Goal: Task Accomplishment & Management: Manage account settings

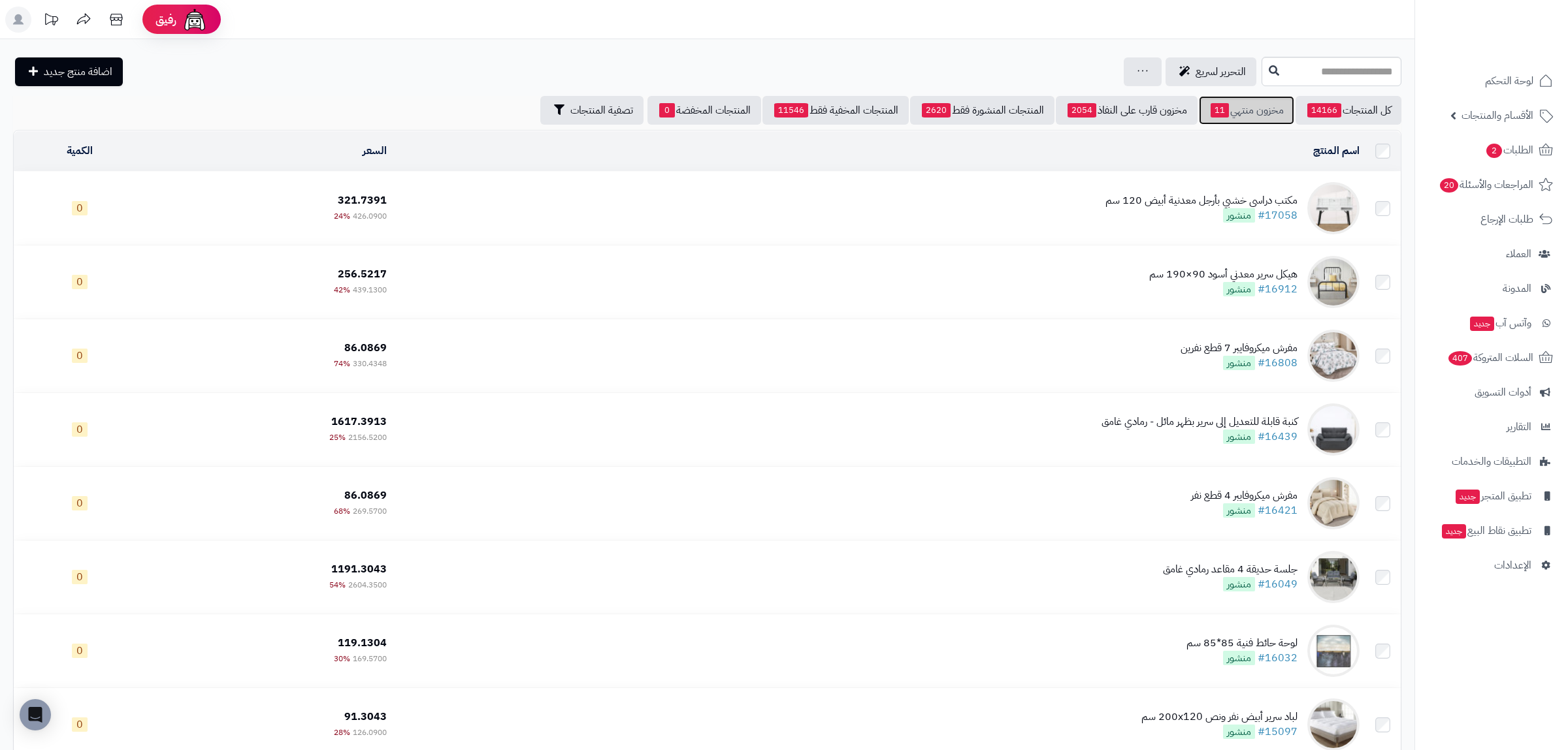
click at [1265, 114] on link "مخزون منتهي 11" at bounding box center [1246, 110] width 95 height 29
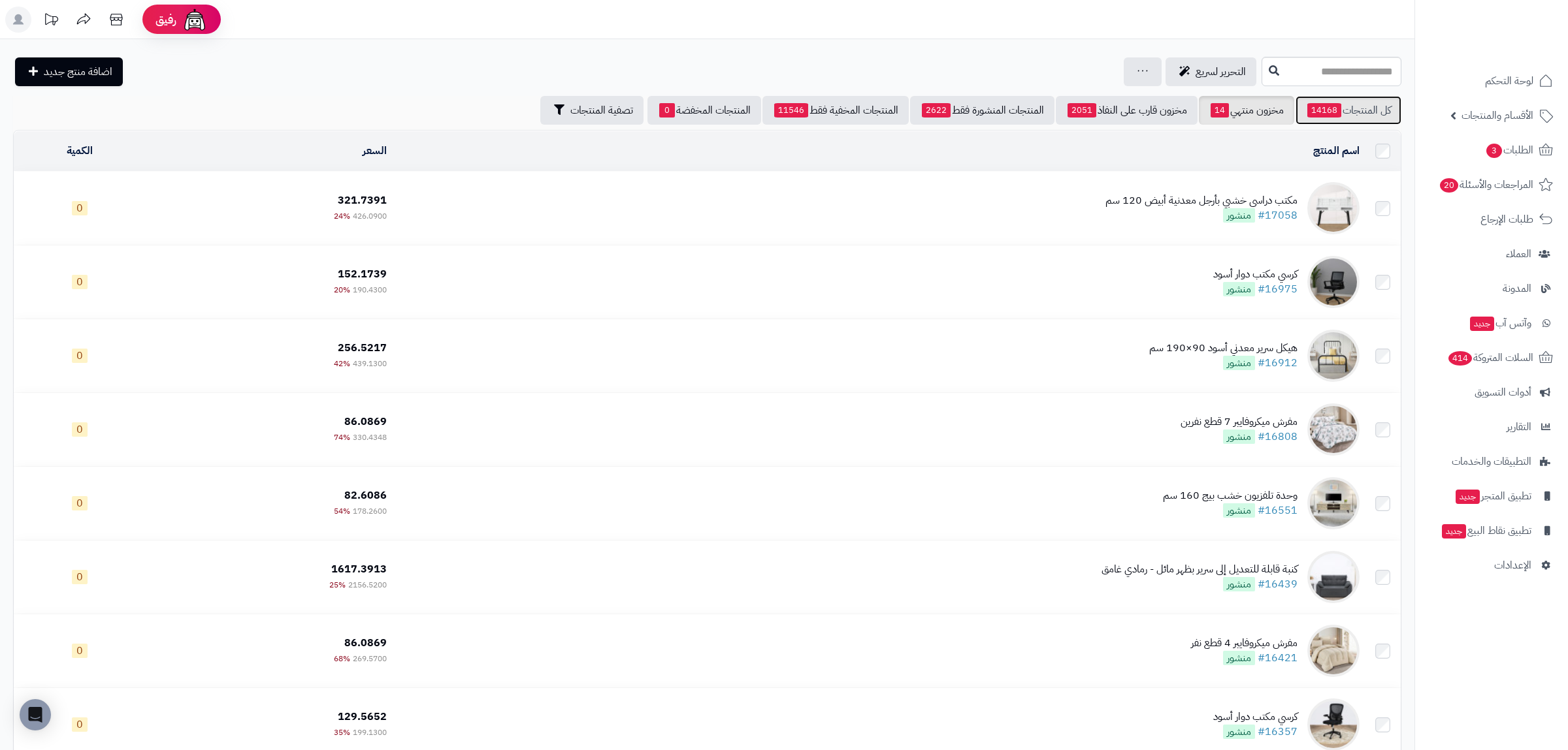
click at [1375, 101] on link "كل المنتجات 14168" at bounding box center [1349, 110] width 106 height 29
